Goal: Information Seeking & Learning: Find specific fact

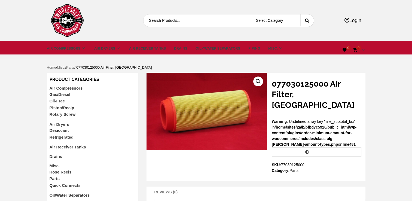
scroll to position [27, 0]
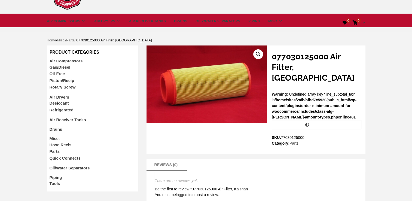
click at [67, 169] on link "Oil/Water Separators" at bounding box center [70, 168] width 40 height 5
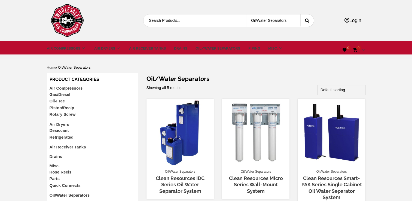
click at [64, 115] on link "Rotary Screw" at bounding box center [63, 114] width 26 height 5
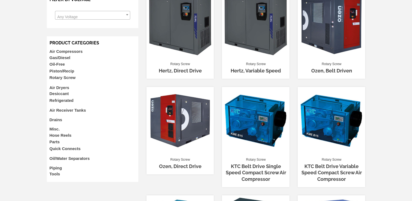
scroll to position [218, 0]
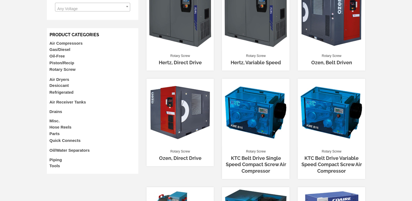
click at [53, 132] on link "Parts" at bounding box center [55, 133] width 10 height 5
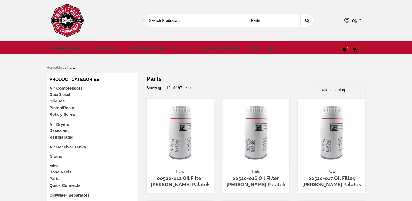
click at [194, 17] on input "Search for:" at bounding box center [190, 20] width 94 height 12
type input "11000889"
click at [300, 14] on button "submit" at bounding box center [306, 20] width 13 height 12
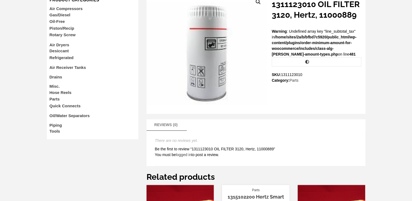
scroll to position [82, 0]
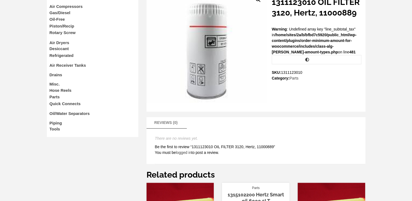
click at [210, 83] on img at bounding box center [206, 51] width 120 height 120
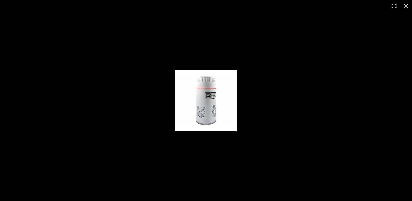
click at [210, 83] on img at bounding box center [205, 100] width 61 height 61
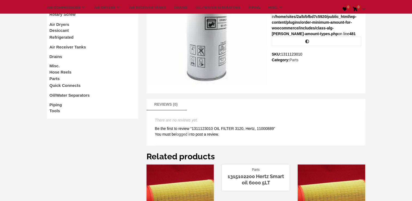
scroll to position [0, 0]
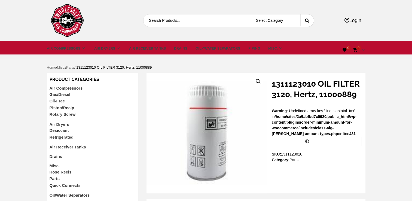
click at [187, 19] on input "Search for:" at bounding box center [190, 20] width 94 height 12
type input "11000949"
click at [300, 14] on button "submit" at bounding box center [306, 20] width 13 height 12
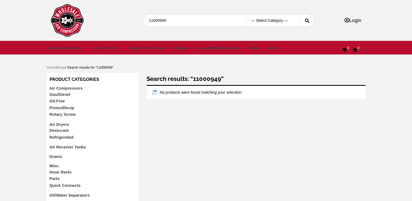
drag, startPoint x: 161, startPoint y: 20, endPoint x: 145, endPoint y: 20, distance: 16.3
click at [145, 20] on input "11000949" at bounding box center [190, 20] width 94 height 12
